Goal: Transaction & Acquisition: Purchase product/service

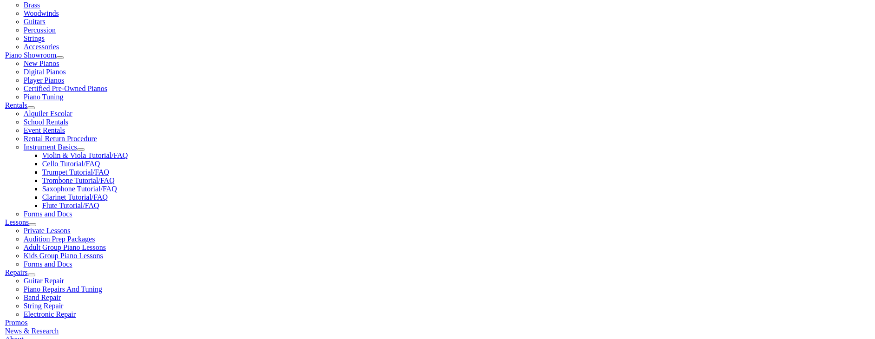
scroll to position [260, 0]
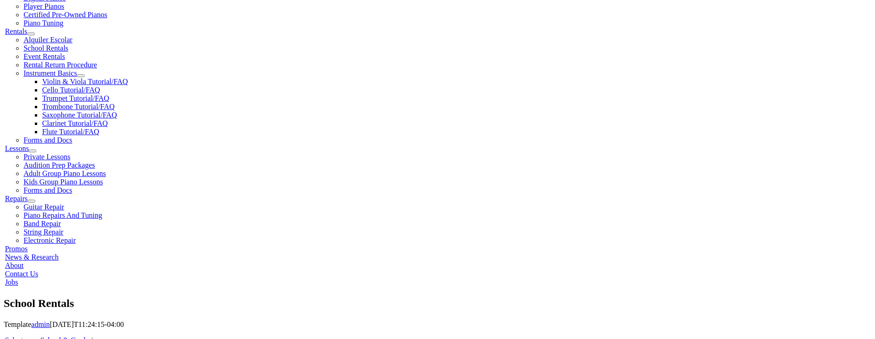
scroll to position [310, 0]
